Goal: Information Seeking & Learning: Check status

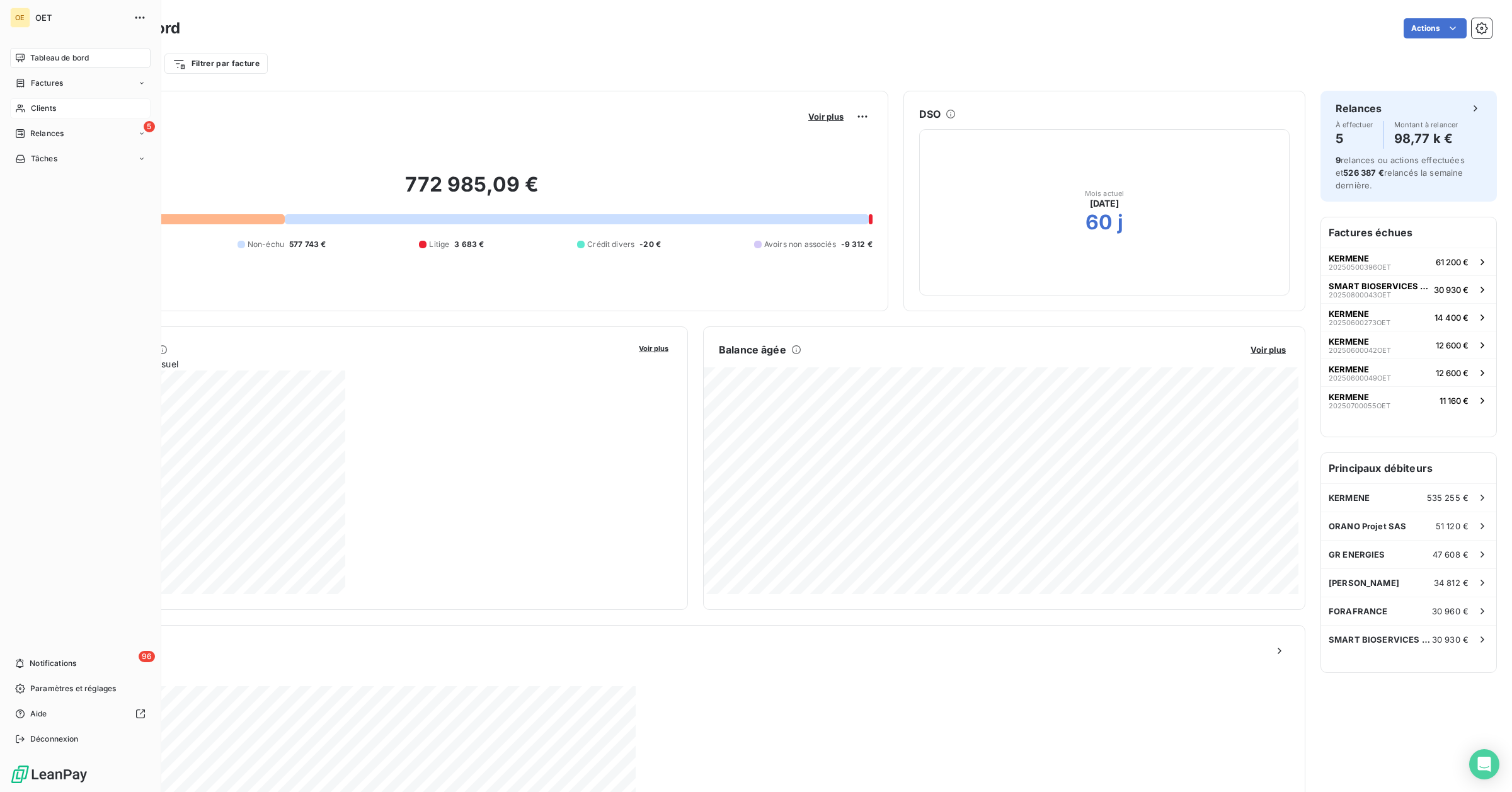
click at [36, 110] on span "Clients" at bounding box center [43, 109] width 25 height 11
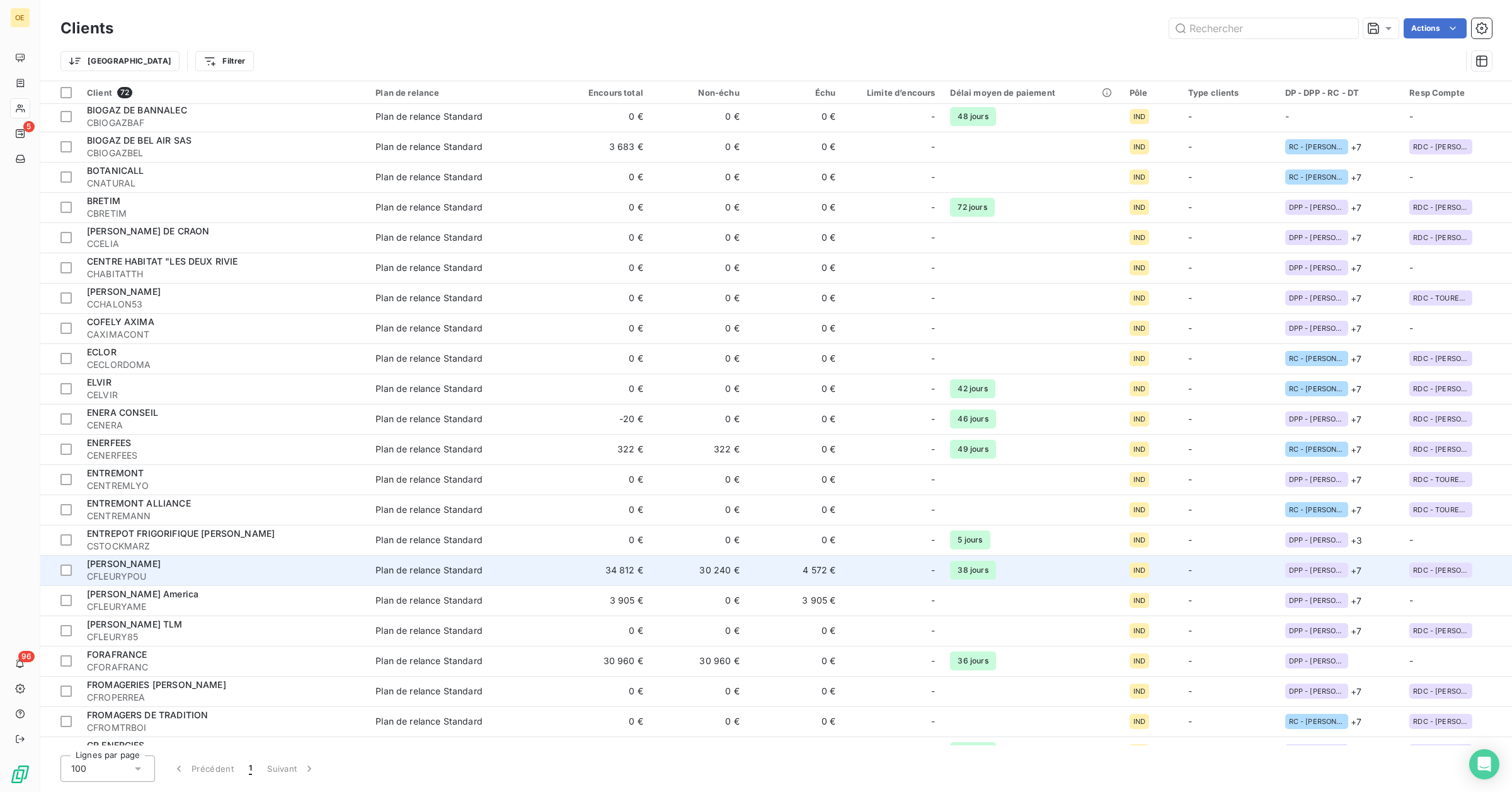
scroll to position [158, 0]
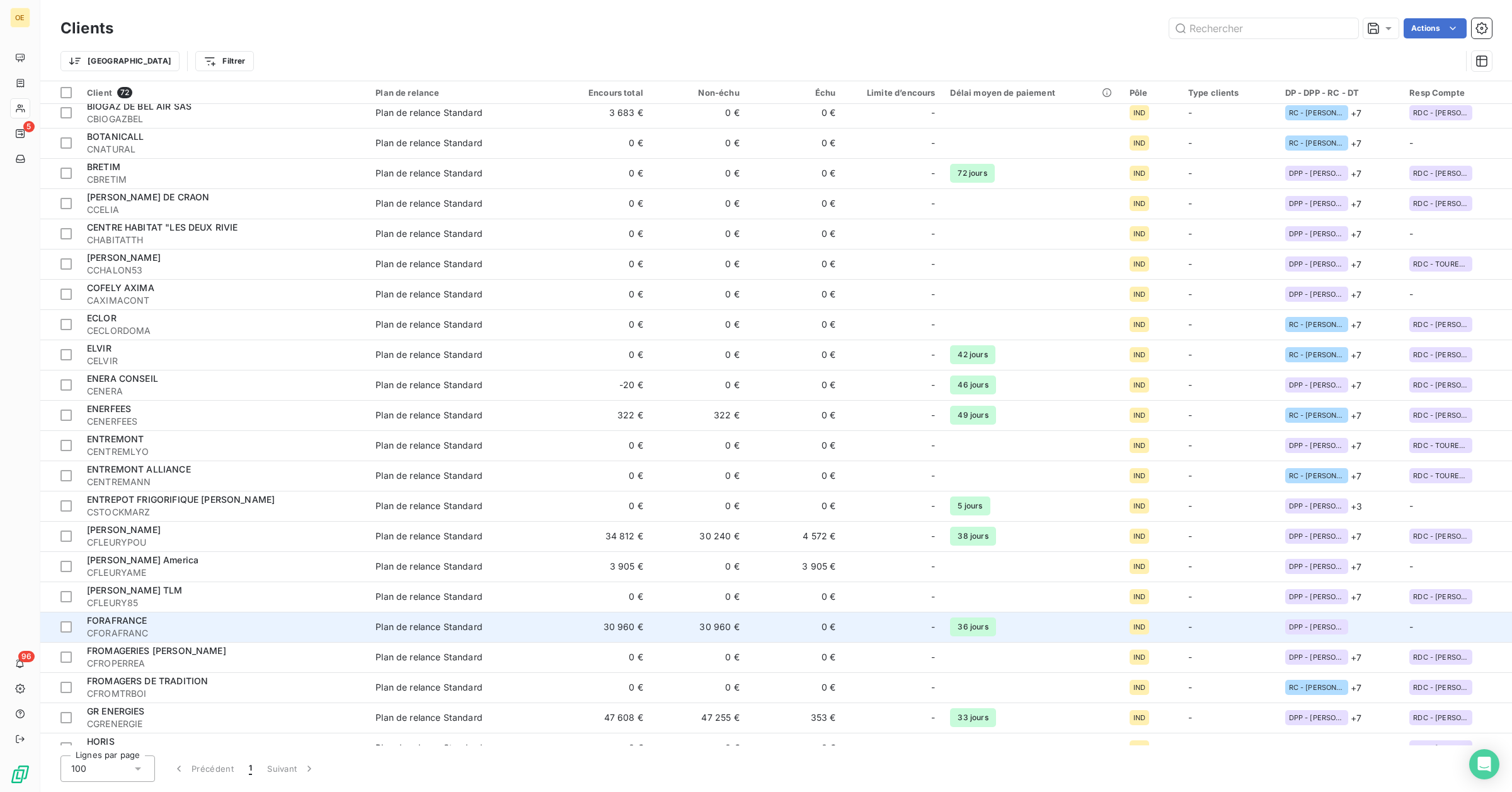
click at [130, 632] on span "CFORAFRANC" at bounding box center [223, 634] width 273 height 13
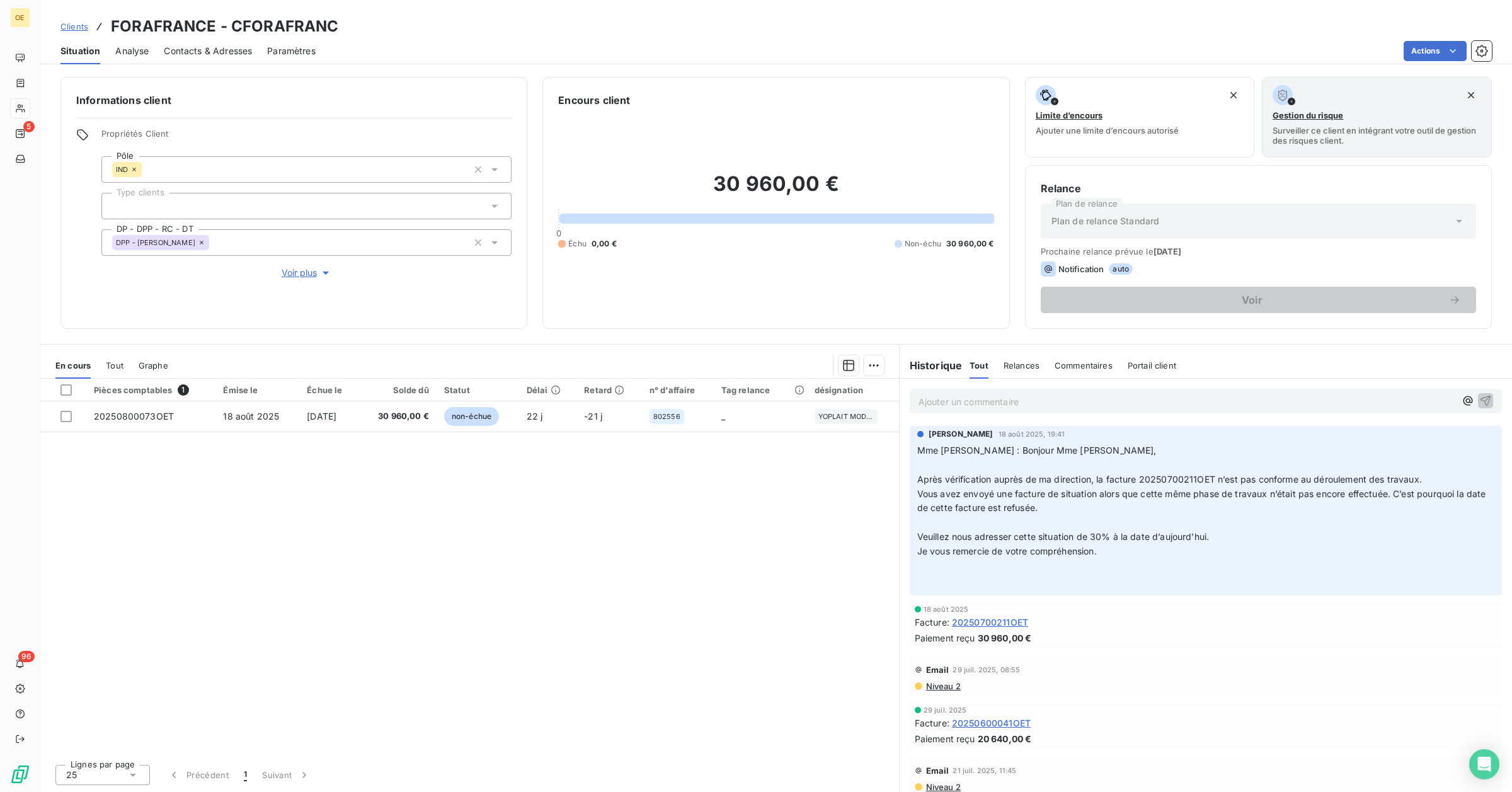
click at [263, 572] on div "Pièces comptables 1 Émise le Échue le Solde dû Statut Délai Retard n° d'affaire…" at bounding box center [469, 567] width 859 height 376
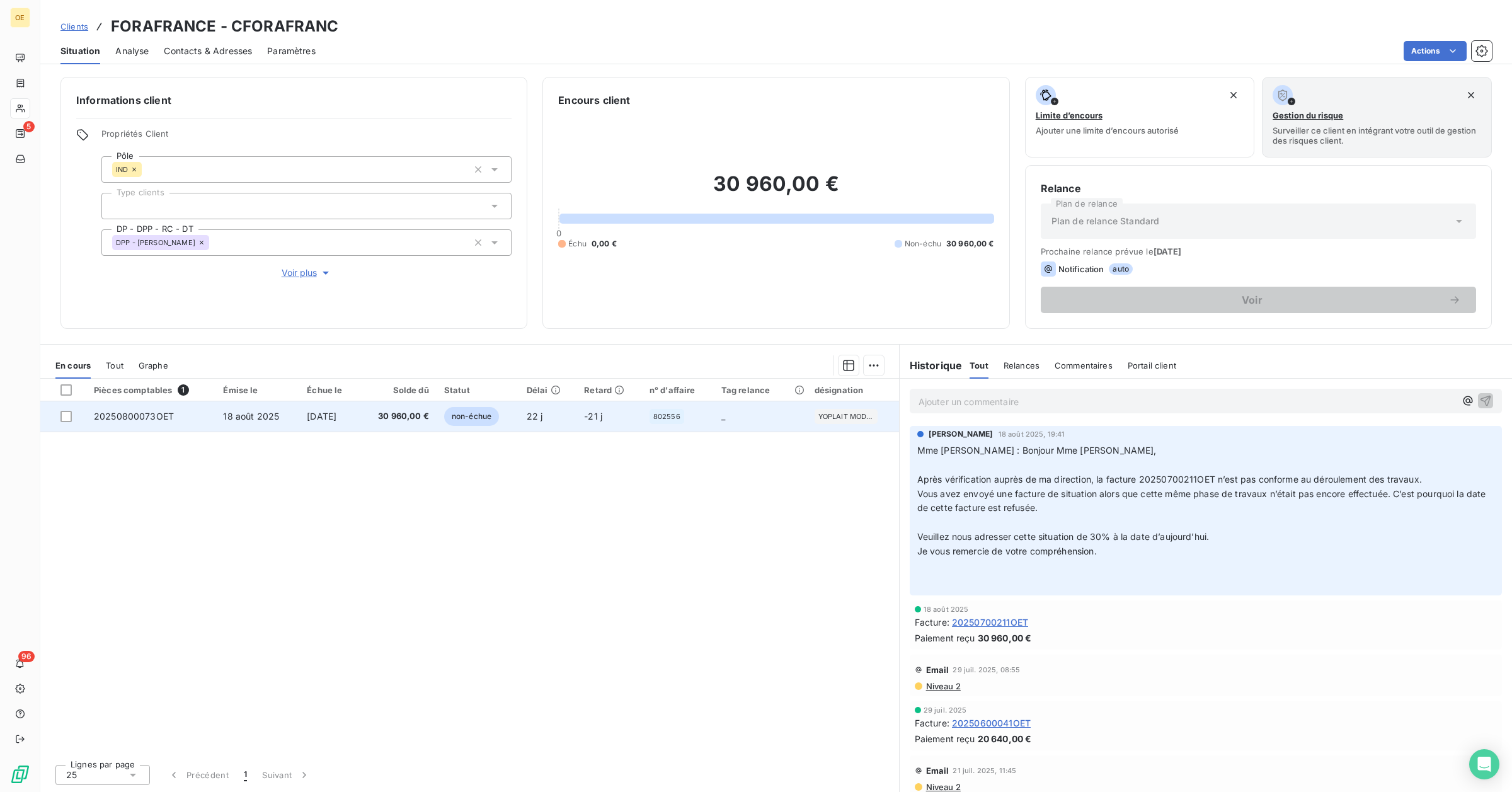
click at [329, 416] on span "[DATE]" at bounding box center [321, 416] width 29 height 11
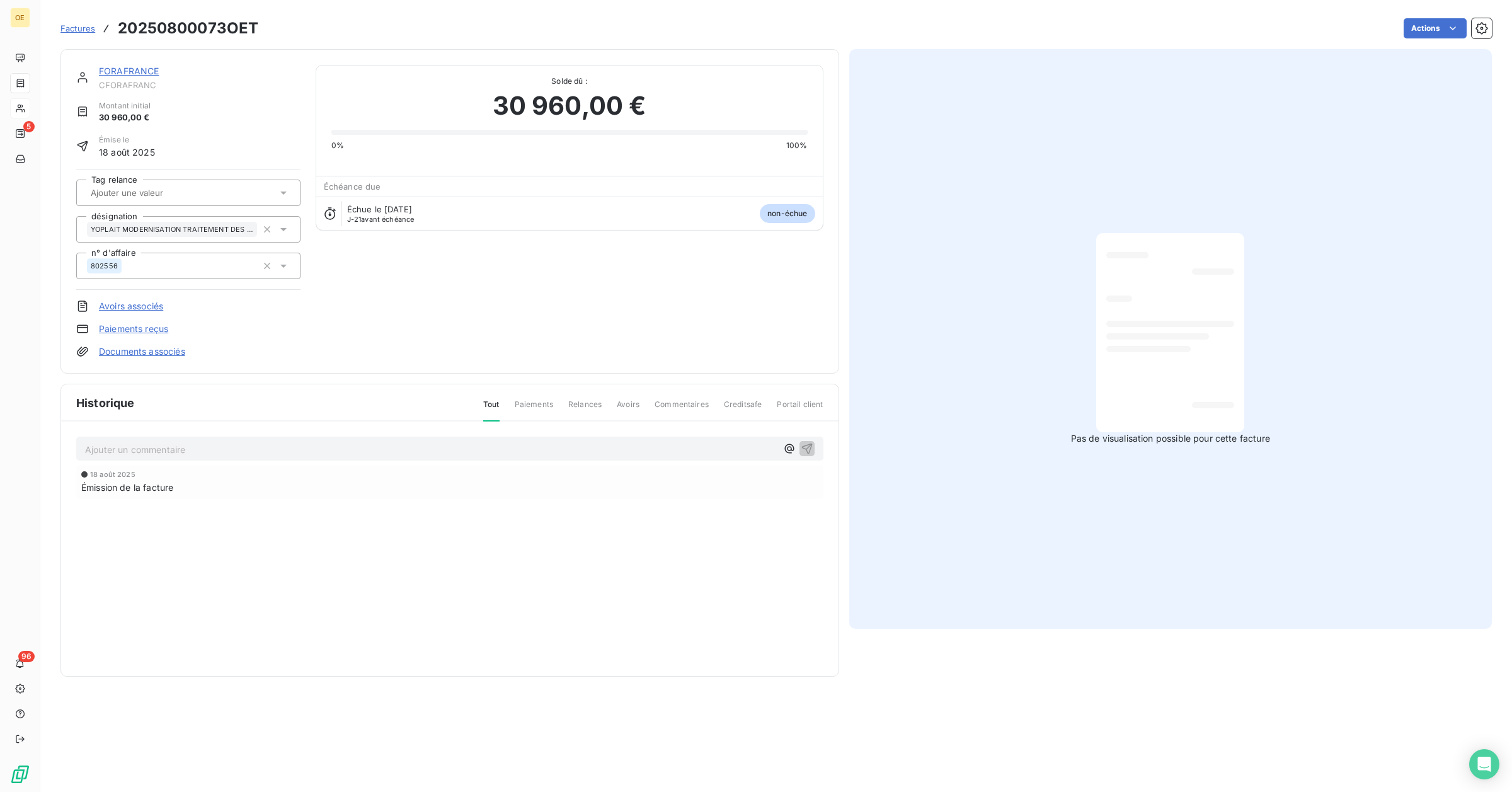
click at [218, 561] on div "Historique Tout Paiements Relances Avoirs Commentaires Creditsafe Portail clien…" at bounding box center [450, 530] width 777 height 292
drag, startPoint x: 663, startPoint y: 102, endPoint x: 470, endPoint y: 92, distance: 193.3
click at [470, 92] on div "30 960,00 €" at bounding box center [570, 105] width 476 height 38
click at [441, 72] on div "Solde dû : 30 960,00 € 0% 100%" at bounding box center [570, 109] width 476 height 86
click at [1164, 381] on div at bounding box center [1170, 333] width 128 height 179
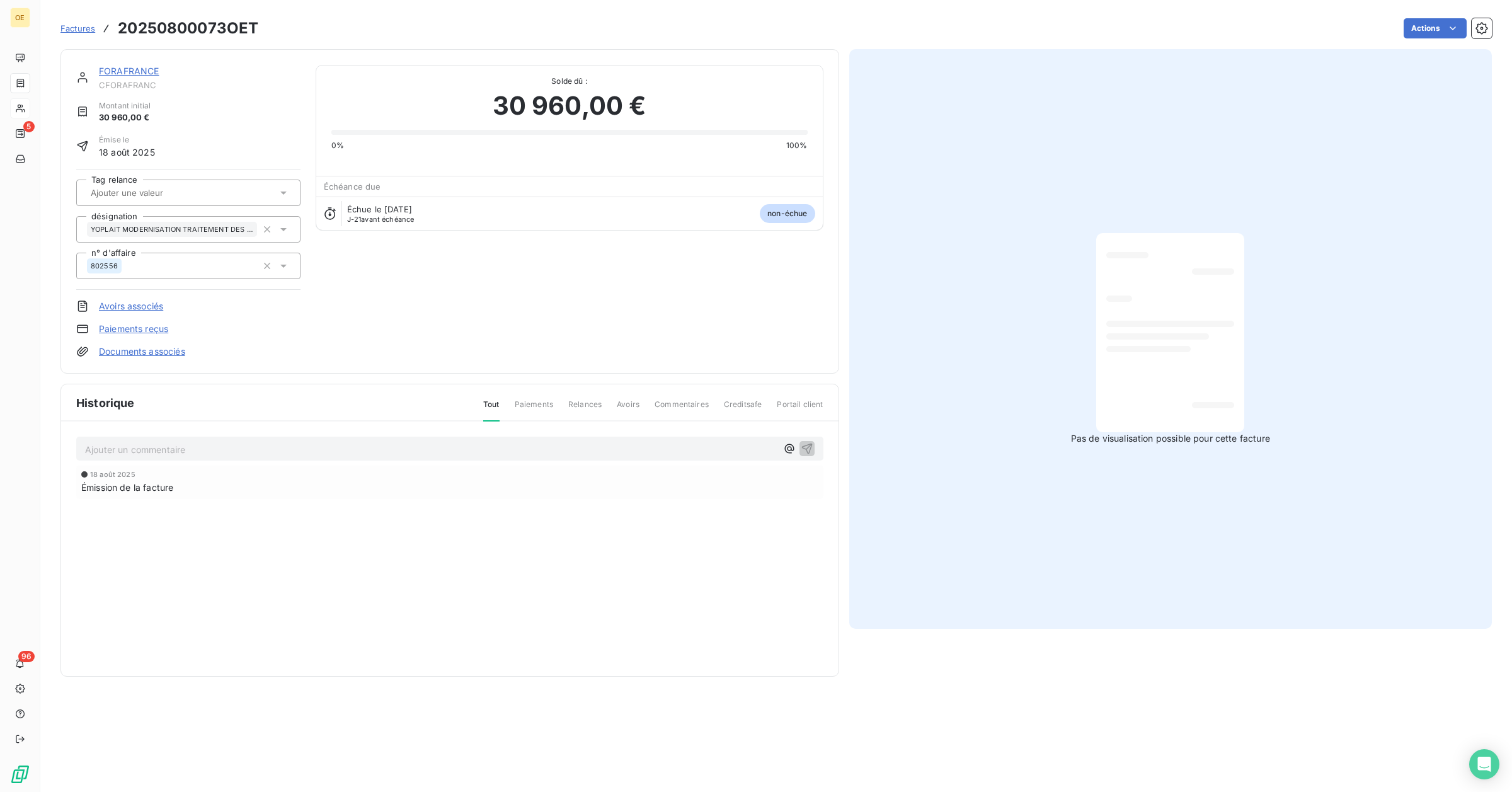
click at [1161, 376] on div at bounding box center [1170, 333] width 128 height 179
click at [1172, 305] on div at bounding box center [1170, 333] width 128 height 179
click at [73, 28] on span "Factures" at bounding box center [78, 29] width 34 height 10
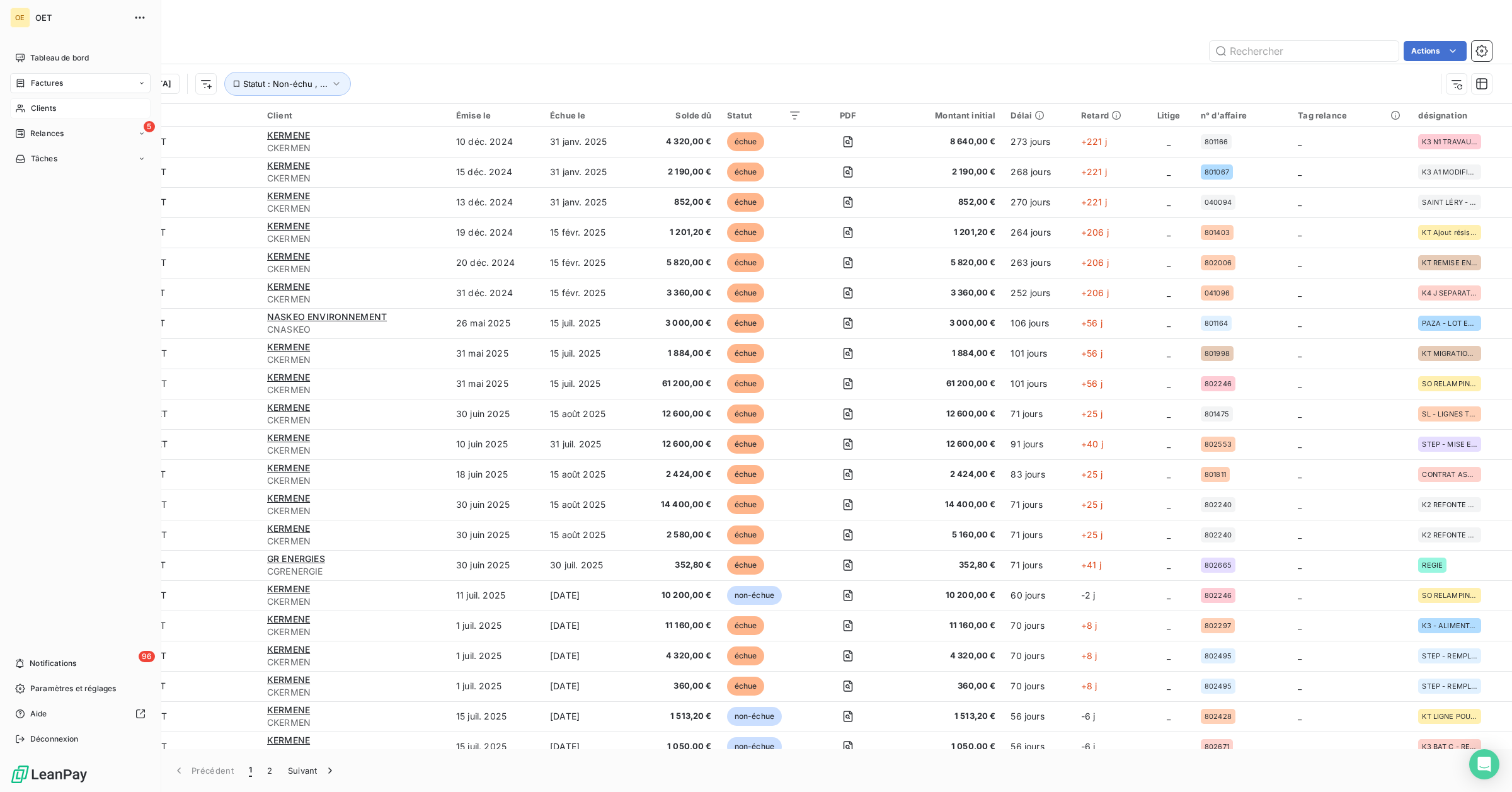
click at [36, 111] on span "Clients" at bounding box center [43, 109] width 25 height 11
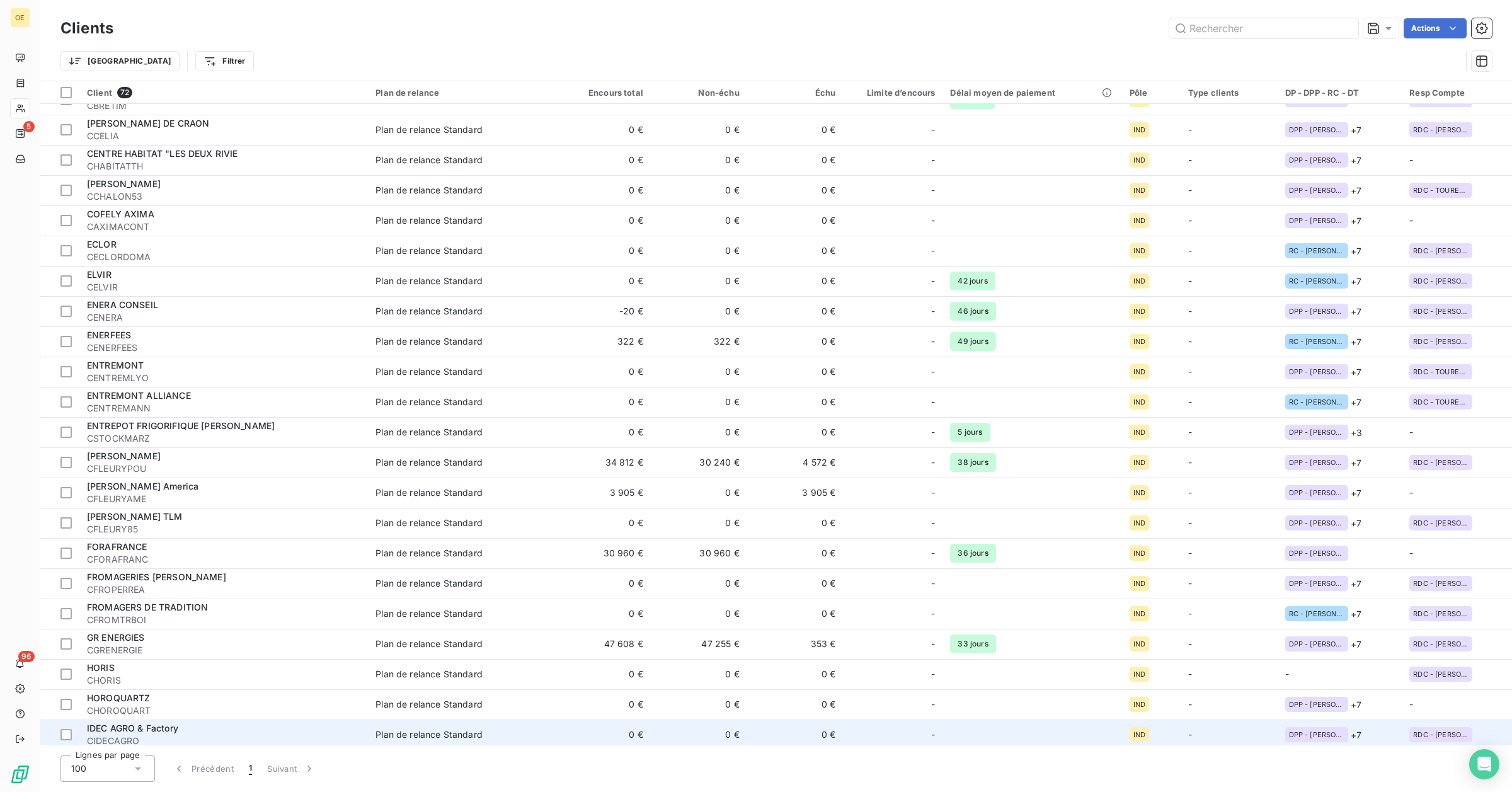
scroll to position [630, 0]
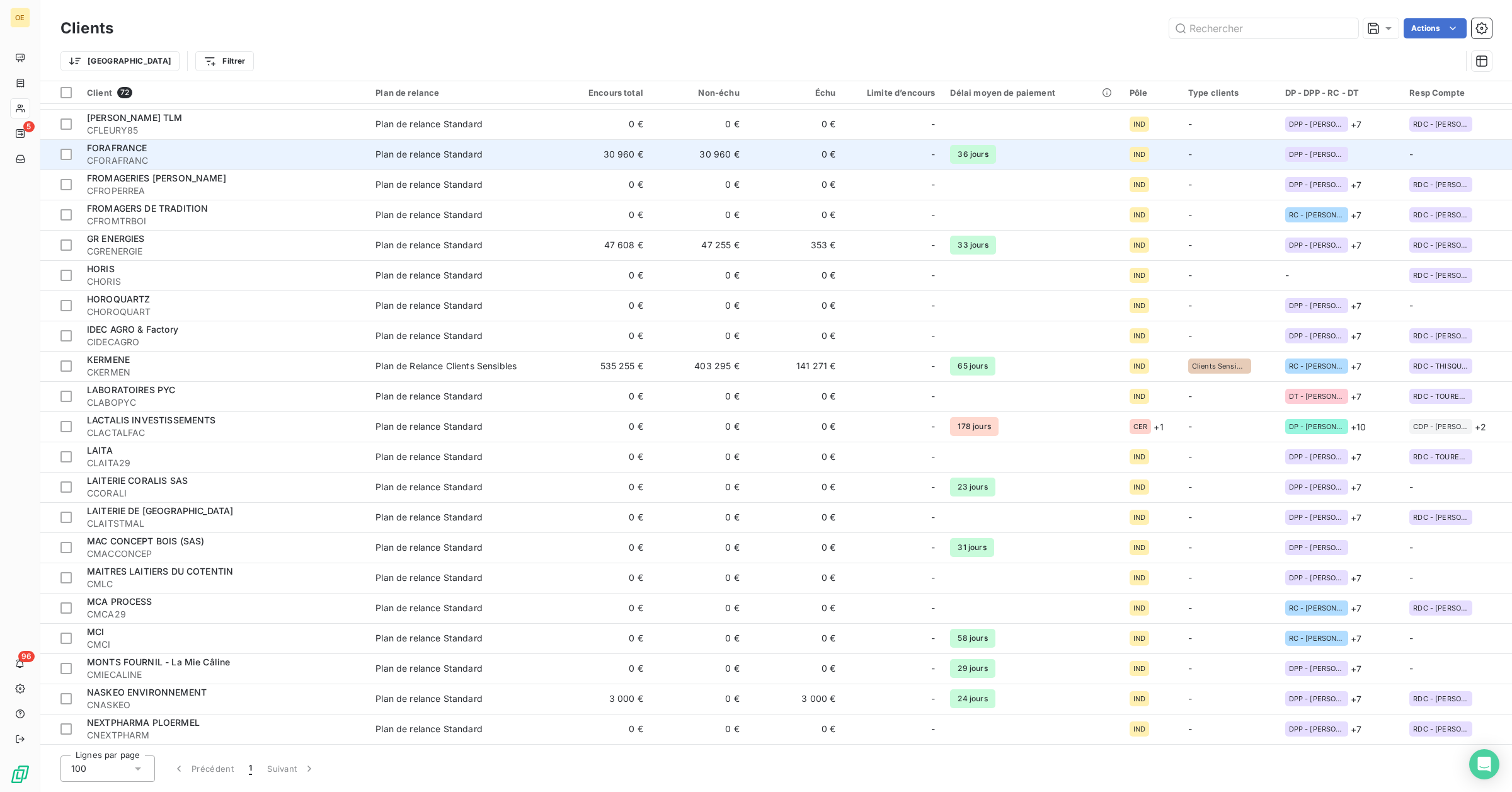
click at [174, 145] on div "FORAFRANCE" at bounding box center [223, 148] width 273 height 13
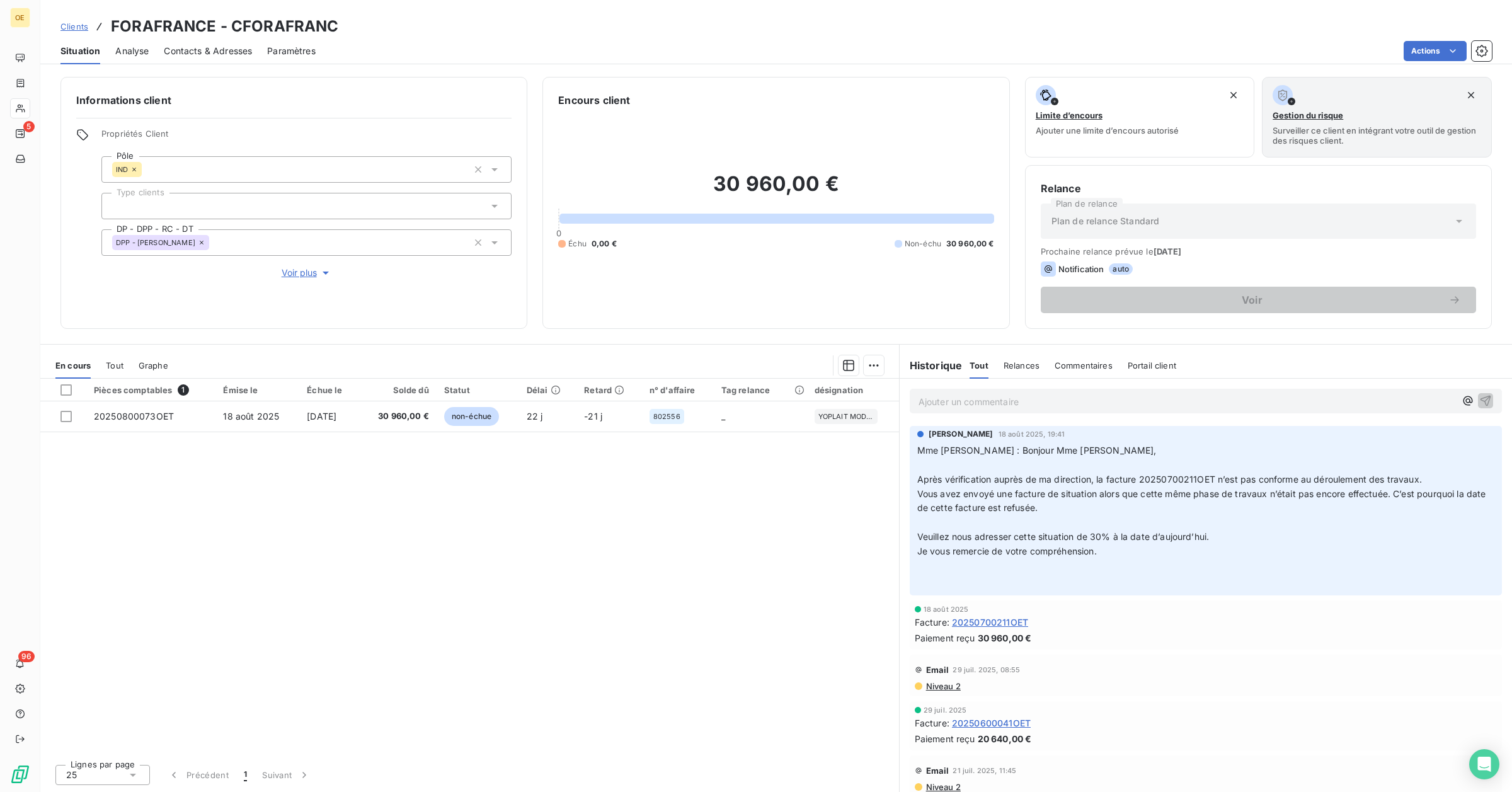
click at [331, 525] on div "Pièces comptables 1 Émise le Échue le Solde dû Statut Délai Retard n° d'affaire…" at bounding box center [469, 567] width 859 height 376
click at [1109, 524] on p "Mme [PERSON_NAME] : Bonjour Mme [PERSON_NAME], ﻿ Après vérification auprès de m…" at bounding box center [1206, 516] width 577 height 144
click at [994, 623] on span "20250700211OET" at bounding box center [990, 622] width 76 height 13
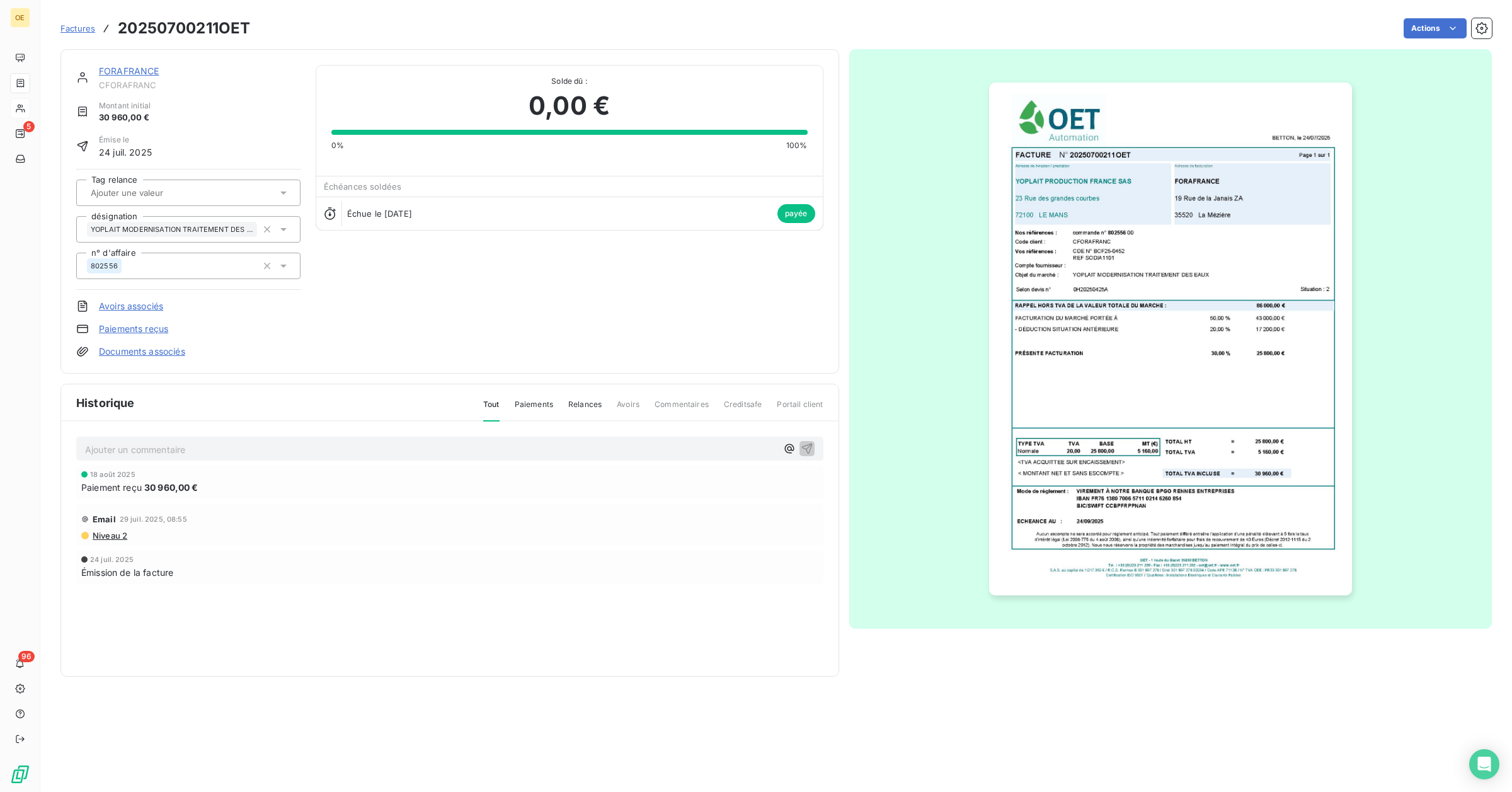
click at [121, 70] on link "FORAFRANCE" at bounding box center [129, 71] width 61 height 11
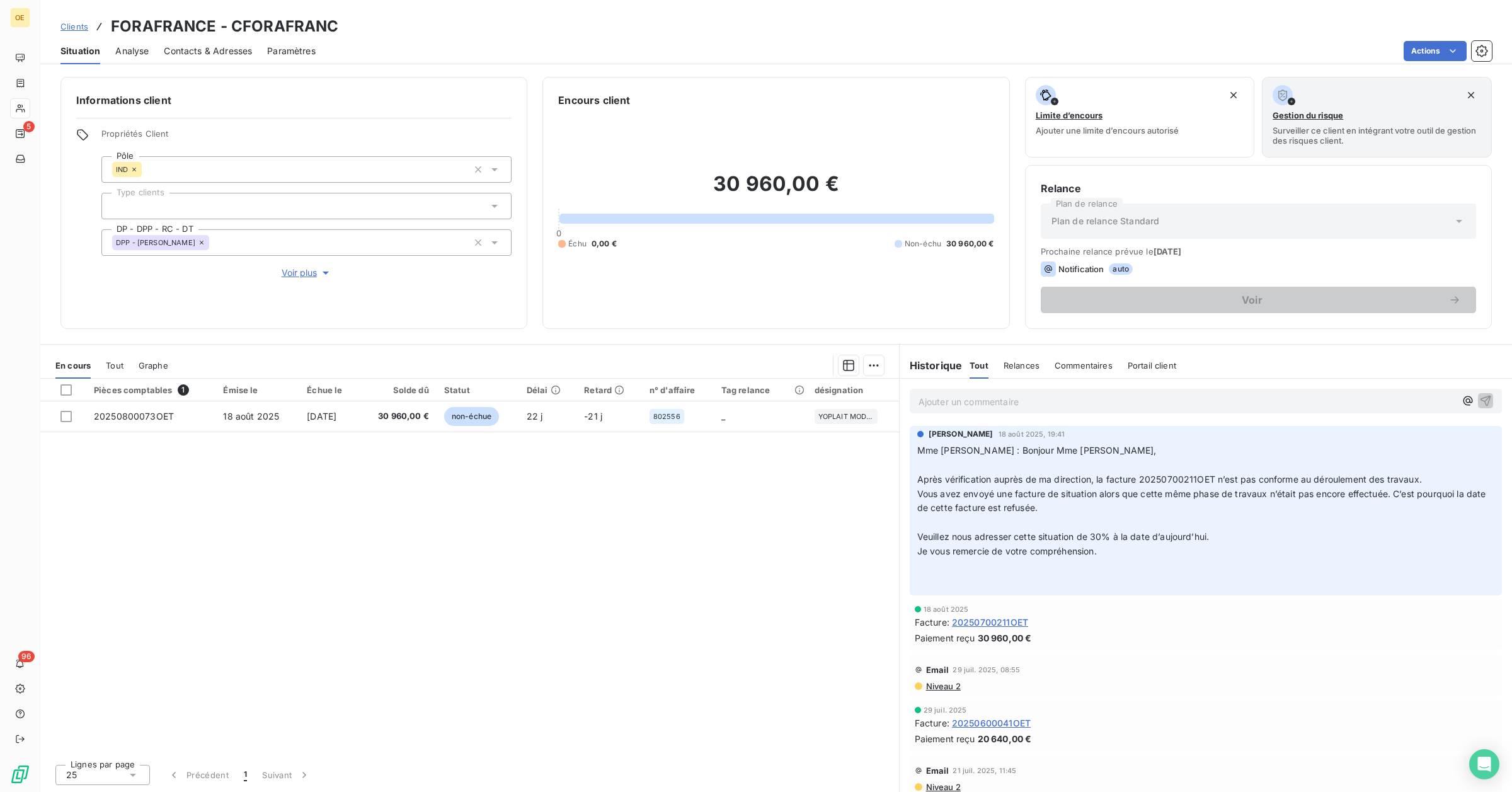
click at [609, 608] on div "Pièces comptables 1 Émise le Échue le Solde dû Statut Délai Retard n° d'affaire…" at bounding box center [469, 567] width 859 height 376
click at [297, 578] on div "Pièces comptables 1 Émise le Échue le Solde dû Statut Délai Retard n° d'affaire…" at bounding box center [469, 567] width 859 height 376
click at [613, 673] on div "Pièces comptables 1 Émise le Échue le Solde dû Statut Délai Retard n° d'affaire…" at bounding box center [469, 567] width 859 height 376
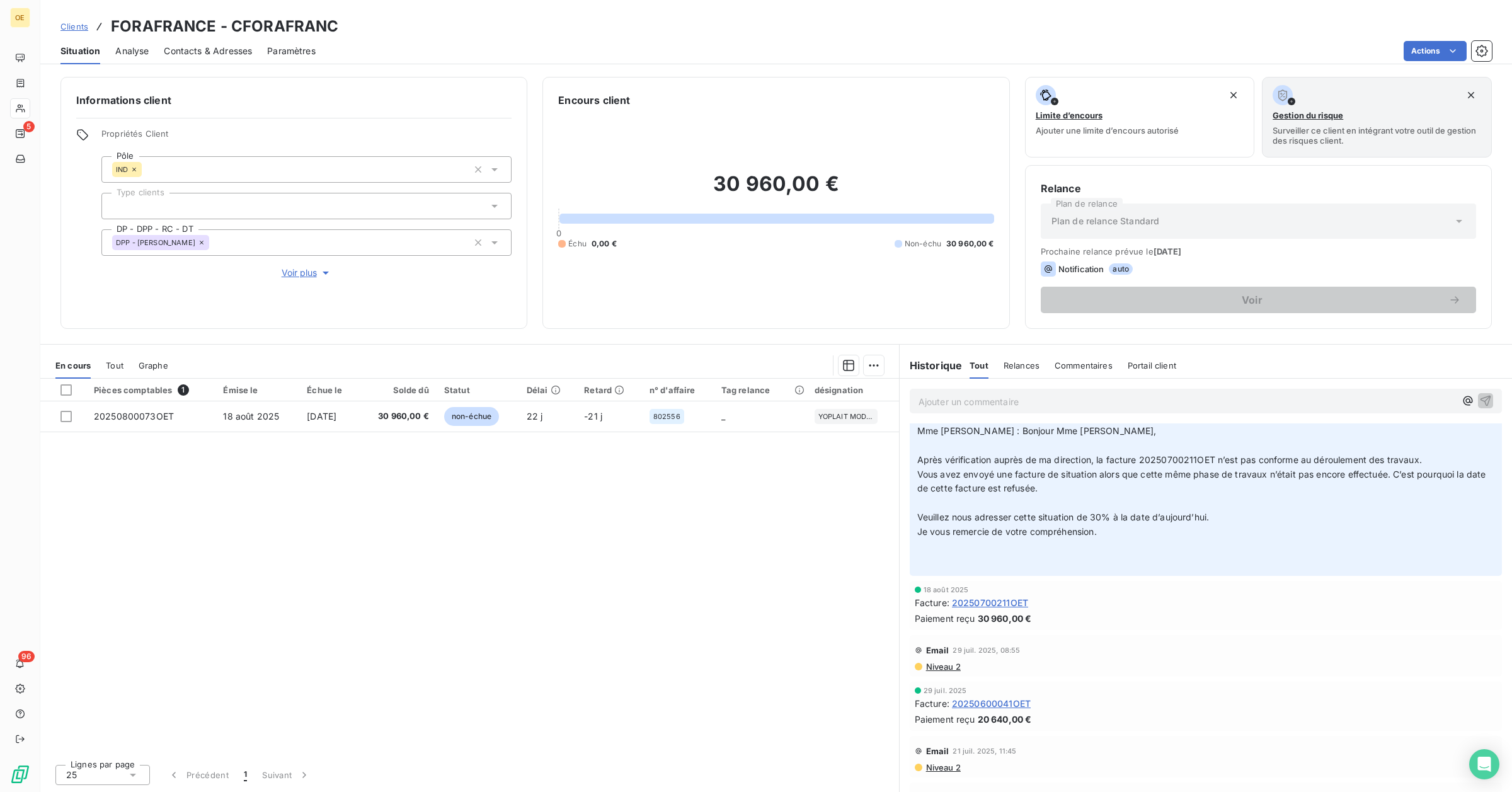
scroll to position [54, 0]
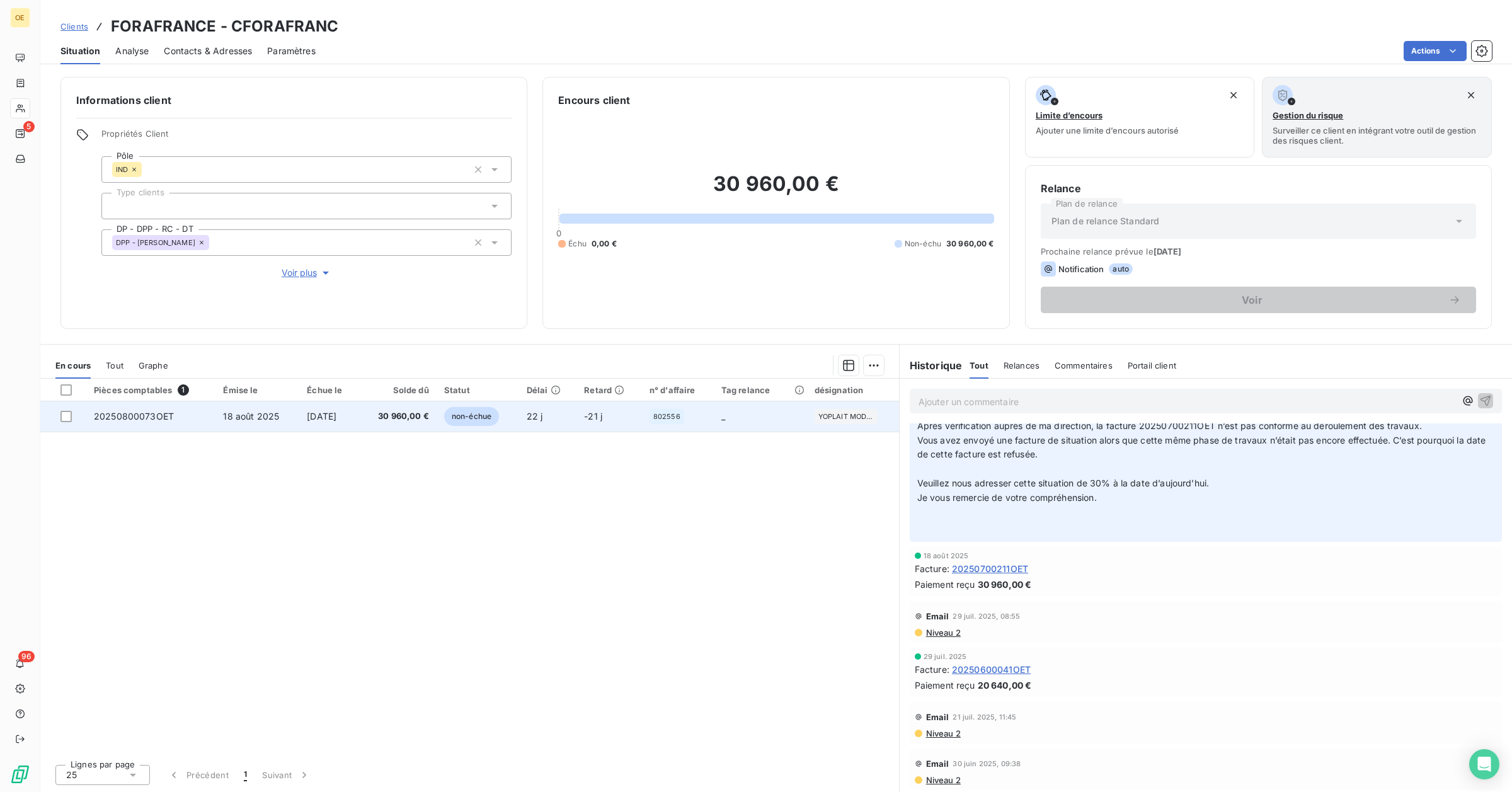
click at [336, 415] on span "[DATE]" at bounding box center [321, 416] width 29 height 11
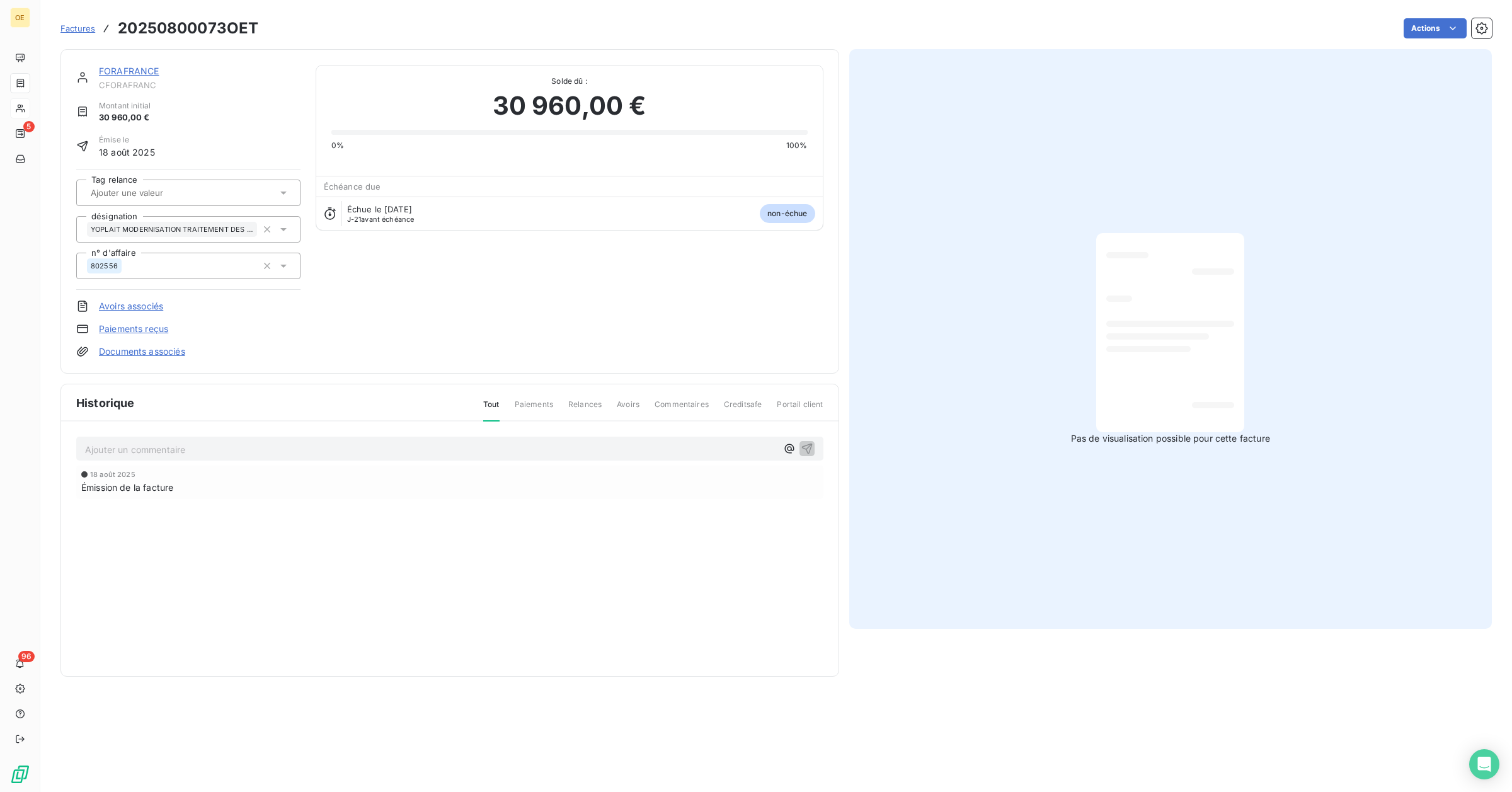
click at [1202, 335] on div at bounding box center [1157, 337] width 102 height 6
click at [1184, 342] on div at bounding box center [1170, 333] width 128 height 179
click at [1194, 400] on div at bounding box center [1170, 333] width 128 height 179
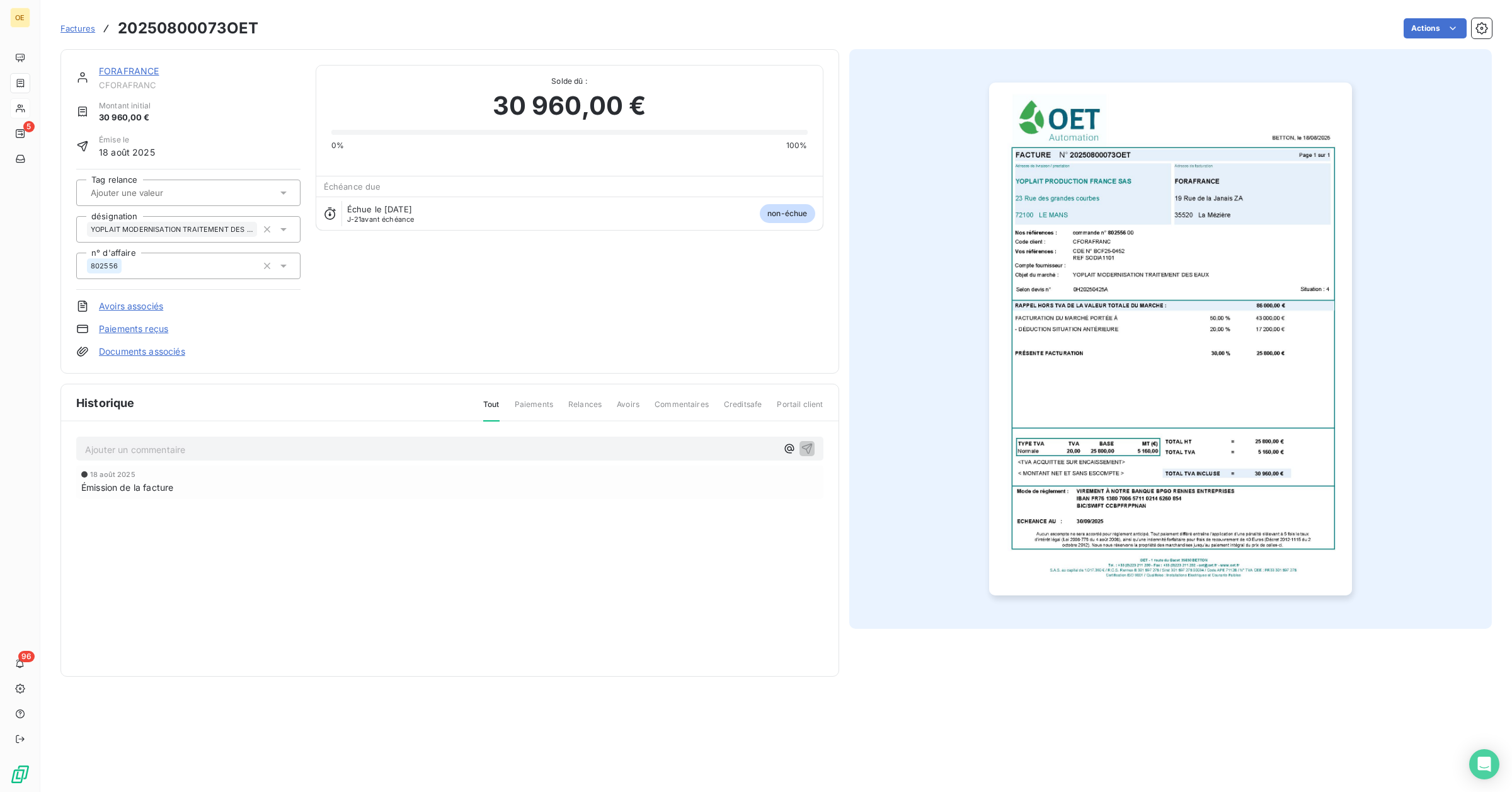
click at [624, 322] on div "FORAFRANCE CFORAFRANC Montant initial 30 960,00 € Émise le 18 août 2025 Tag rel…" at bounding box center [450, 211] width 747 height 293
click at [1216, 297] on img "button" at bounding box center [1170, 339] width 363 height 513
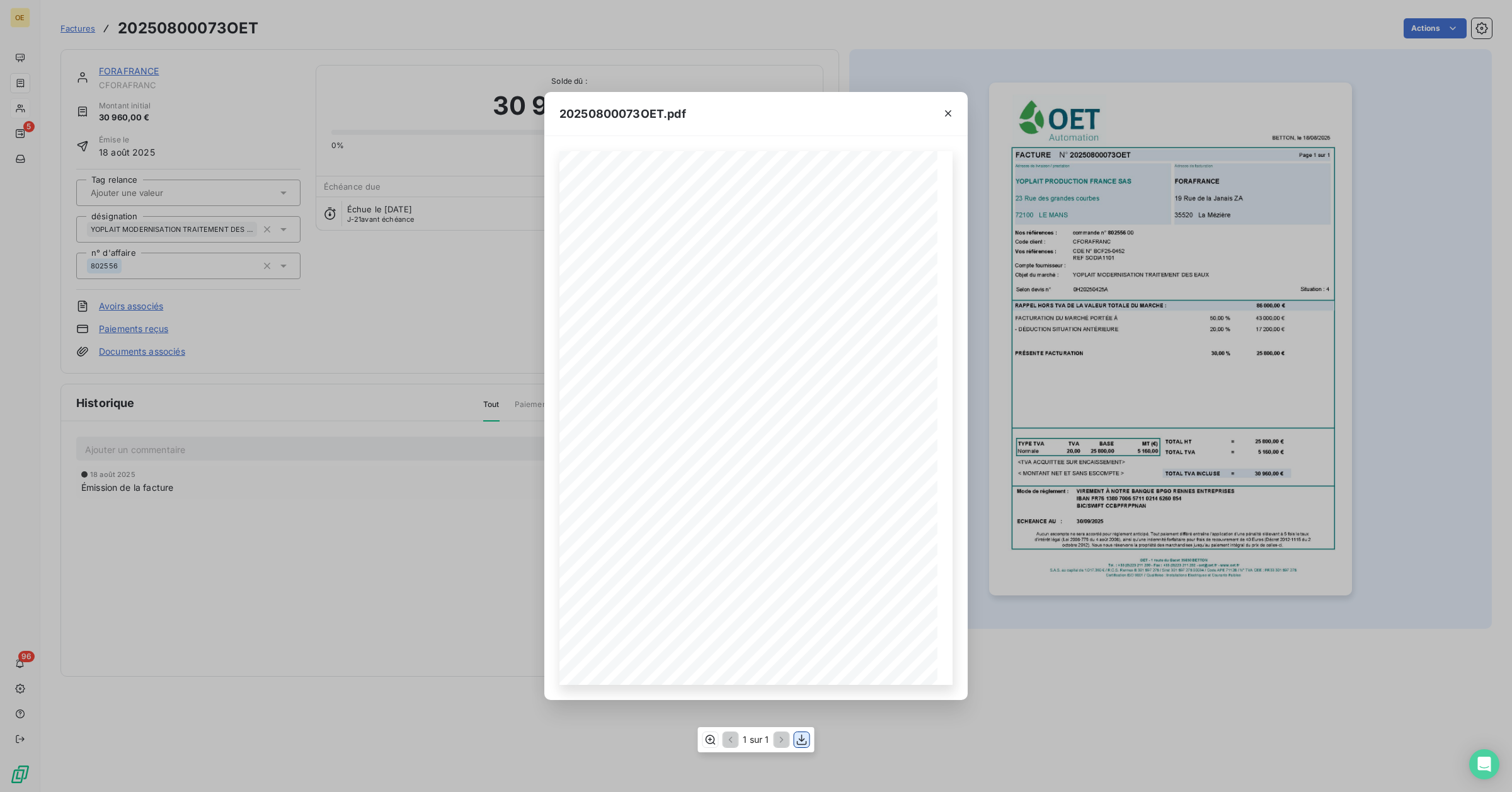
click at [801, 742] on icon "button" at bounding box center [802, 740] width 13 height 13
click at [419, 534] on div "20250800073OET.pdf [PERSON_NAME], le [DATE] FACTURE N° 20250800073OET Page 1 su…" at bounding box center [756, 396] width 1512 height 792
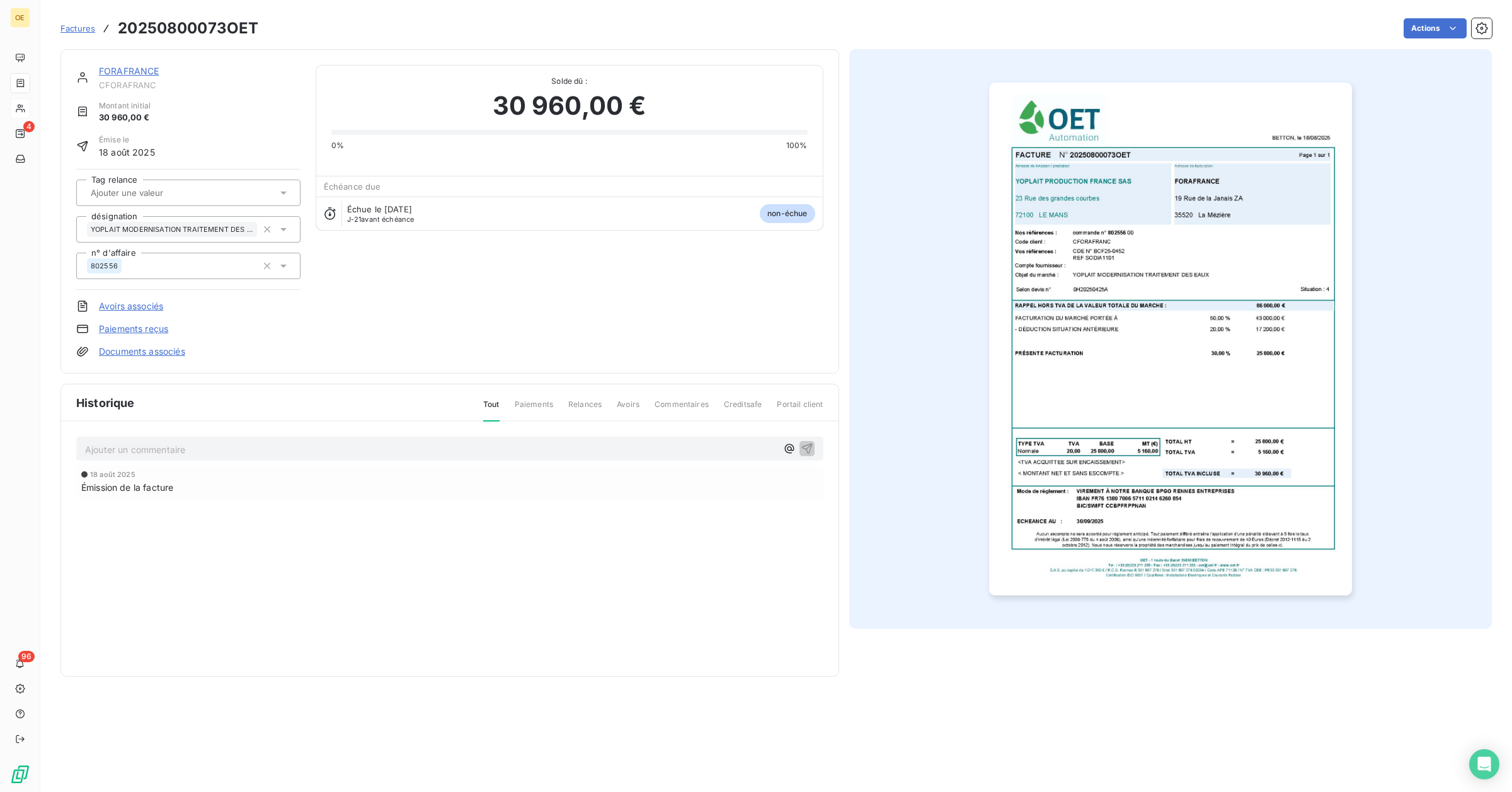
click at [460, 276] on div "FORAFRANCE CFORAFRANC Montant initial 30 960,00 € Émise le 18 août 2025 Tag rel…" at bounding box center [450, 211] width 747 height 293
